Goal: Transaction & Acquisition: Purchase product/service

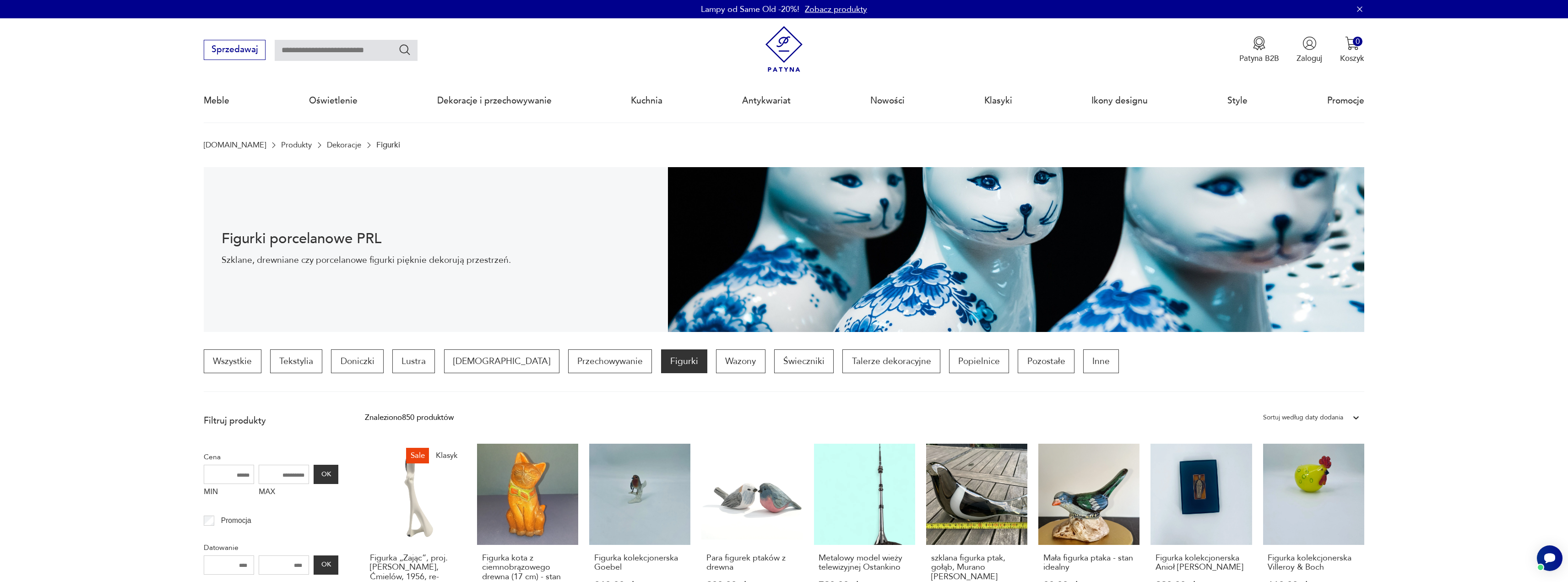
click at [304, 51] on input "text" at bounding box center [346, 50] width 143 height 21
type input "**********"
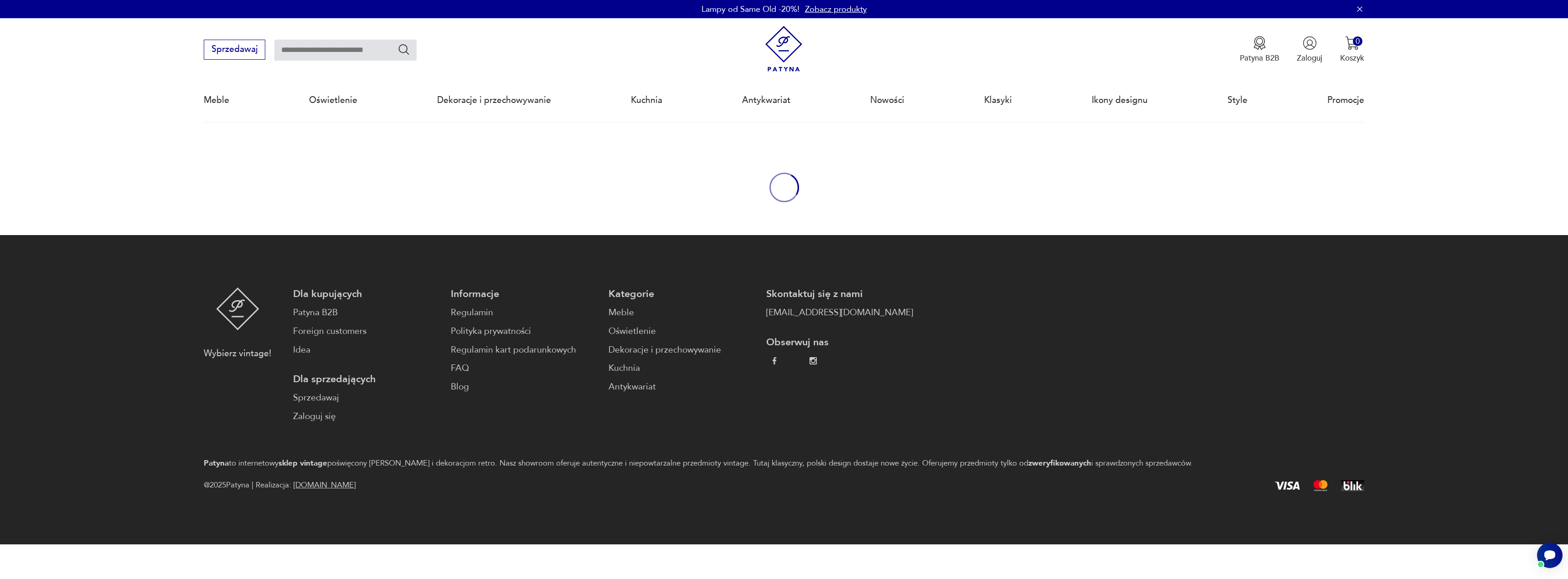
type input "**********"
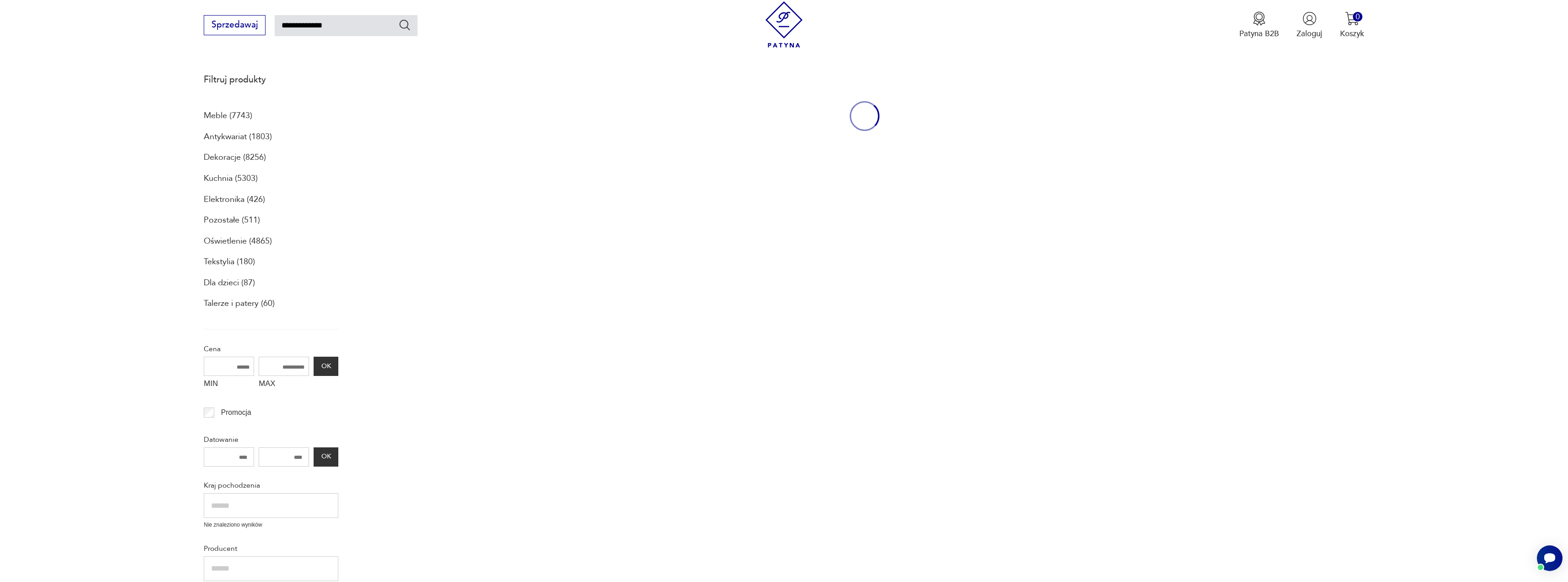
scroll to position [122, 0]
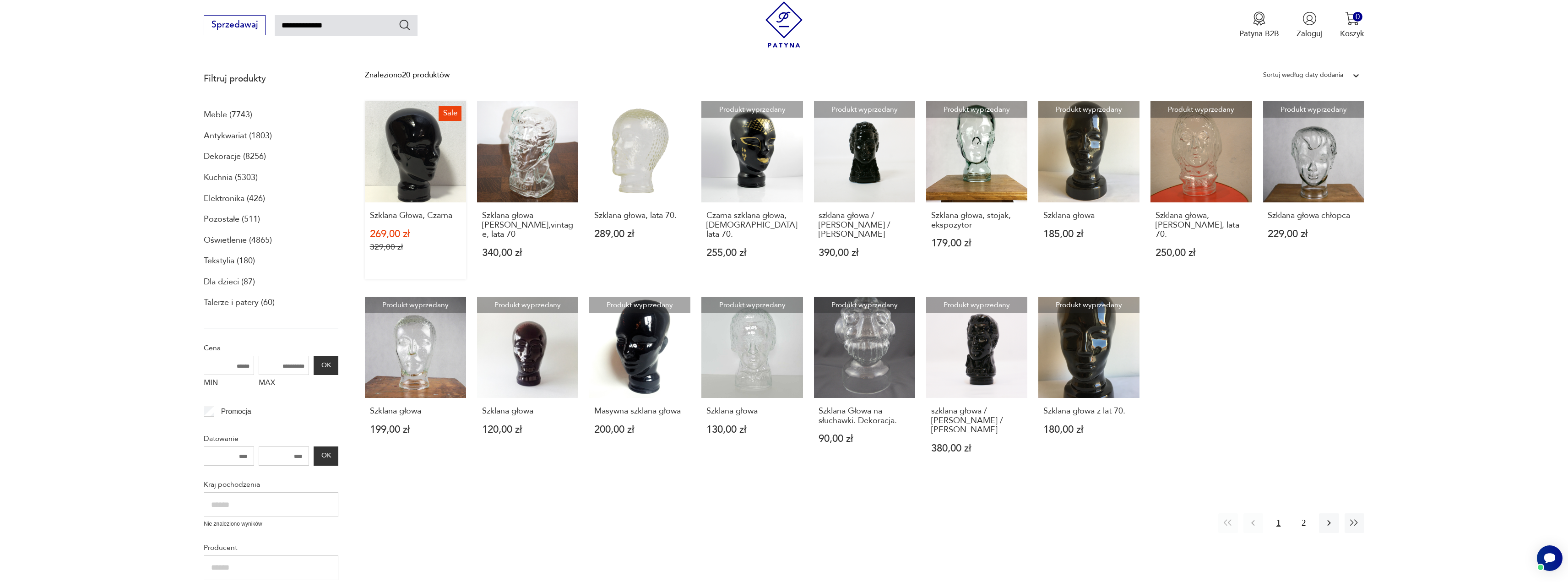
click at [424, 163] on link "Sale Szklana Głowa, Czarna 269,00 zł 329,00 zł" at bounding box center [415, 190] width 101 height 178
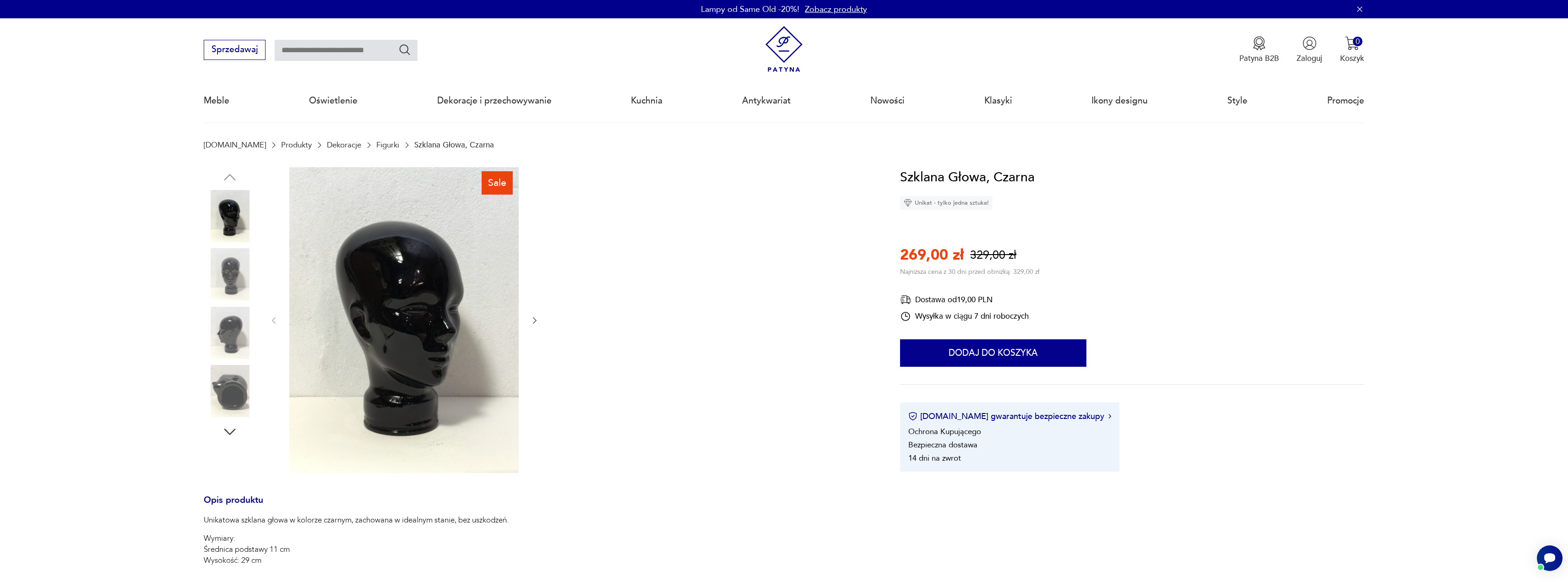
click at [534, 321] on icon "button" at bounding box center [535, 320] width 9 height 9
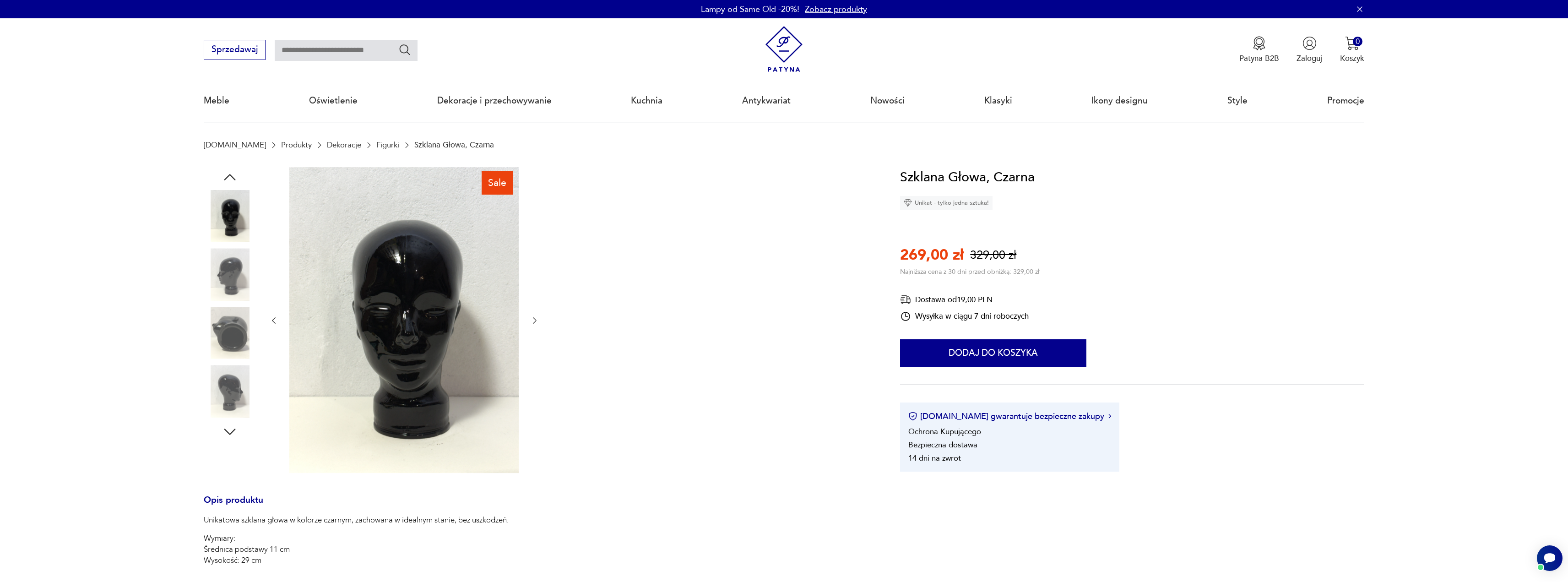
click at [534, 321] on icon "button" at bounding box center [535, 320] width 9 height 9
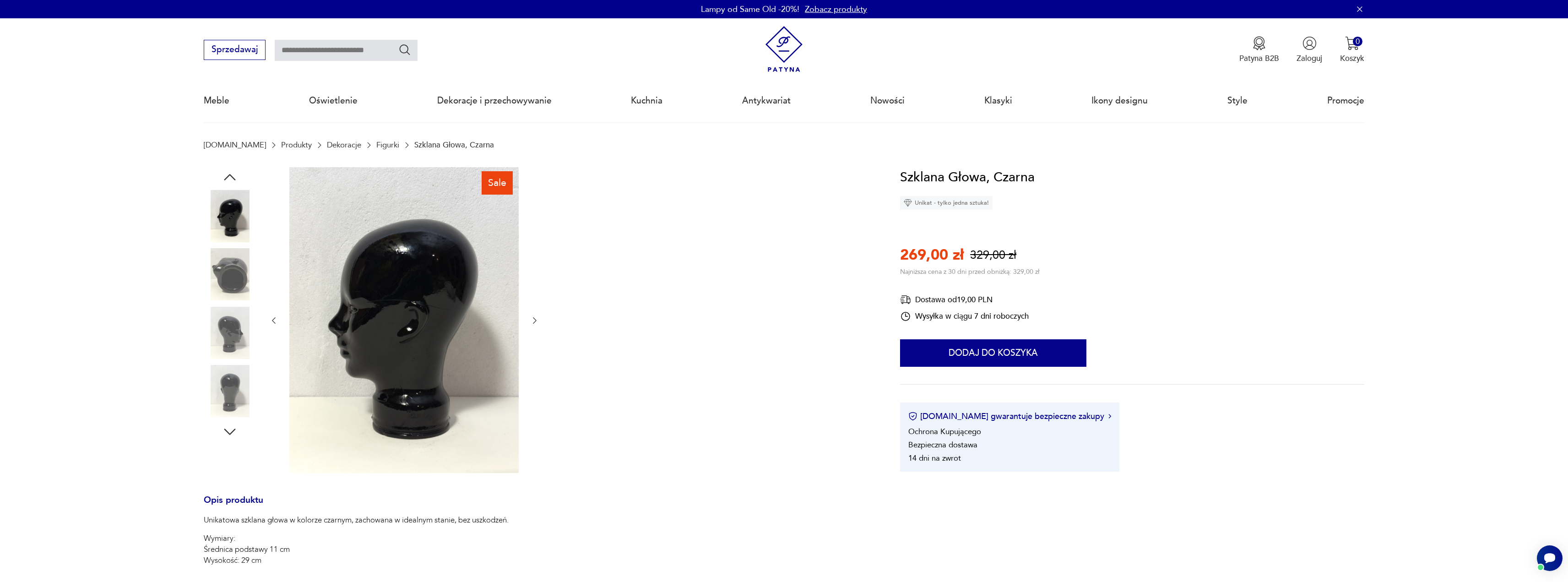
click at [534, 321] on icon "button" at bounding box center [535, 320] width 9 height 9
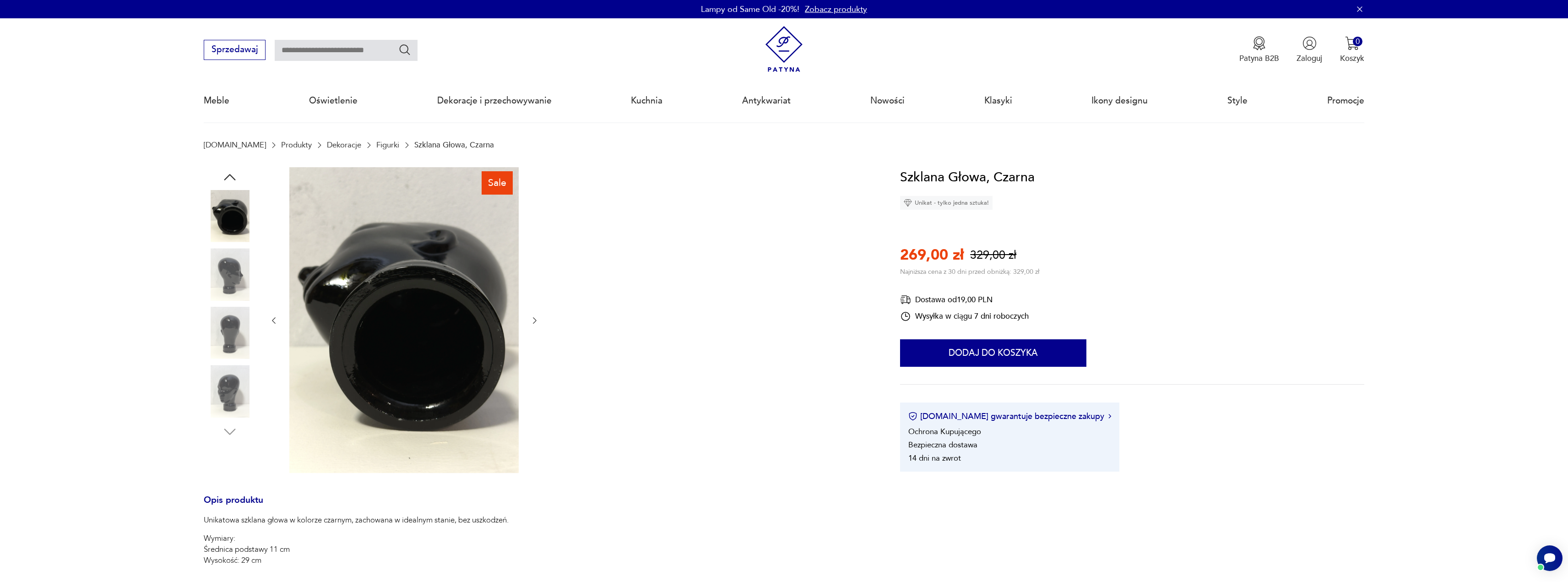
click at [534, 321] on icon "button" at bounding box center [535, 320] width 9 height 9
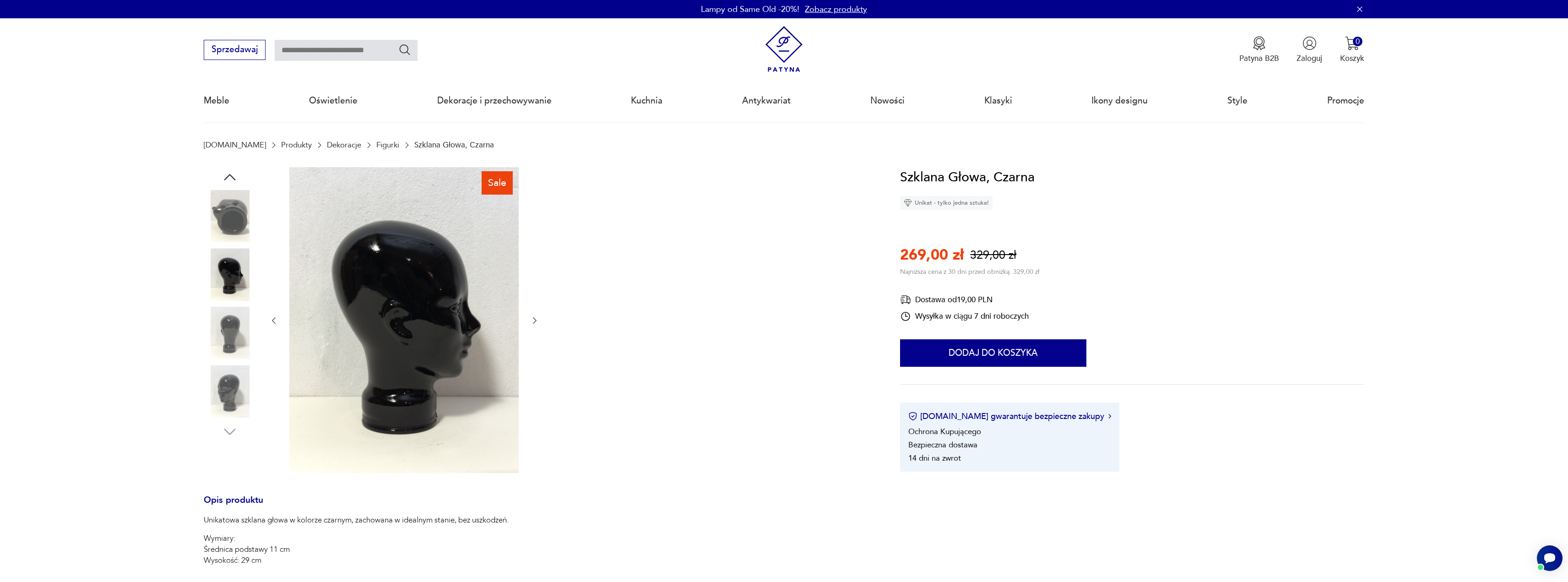
click at [534, 321] on icon "button" at bounding box center [535, 320] width 9 height 9
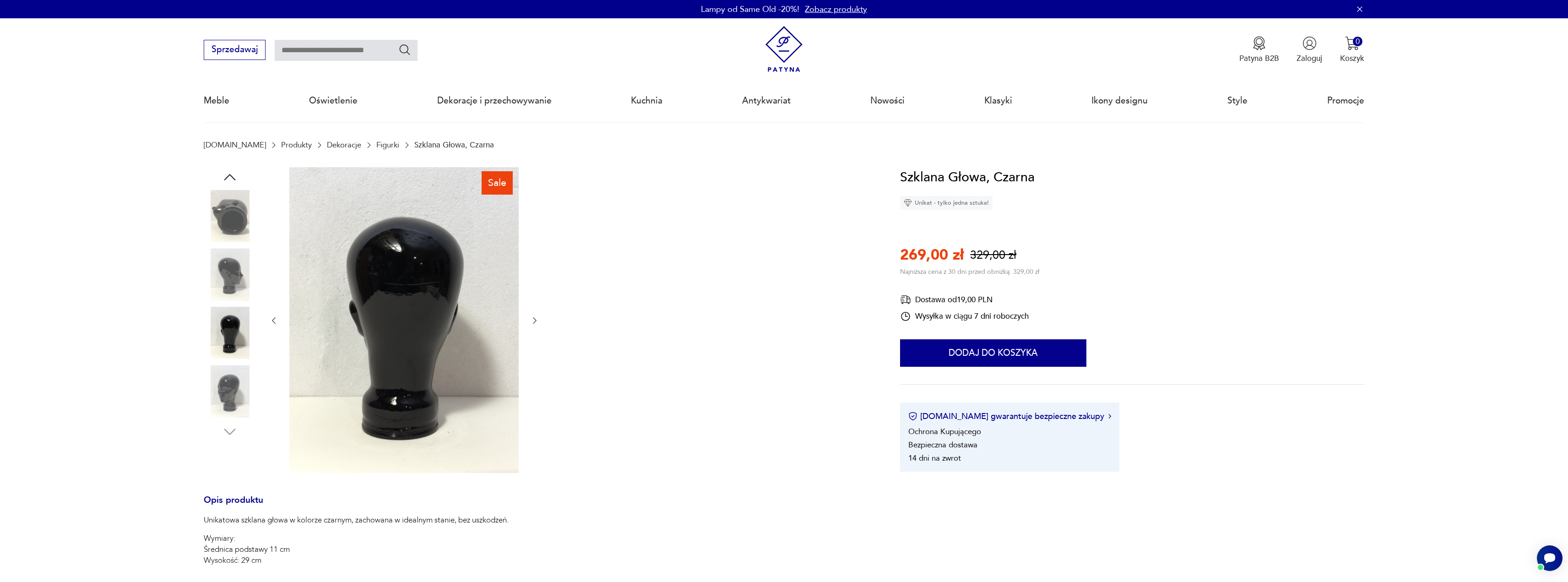
click at [534, 321] on icon "button" at bounding box center [535, 320] width 9 height 9
